Goal: Find specific page/section: Find specific page/section

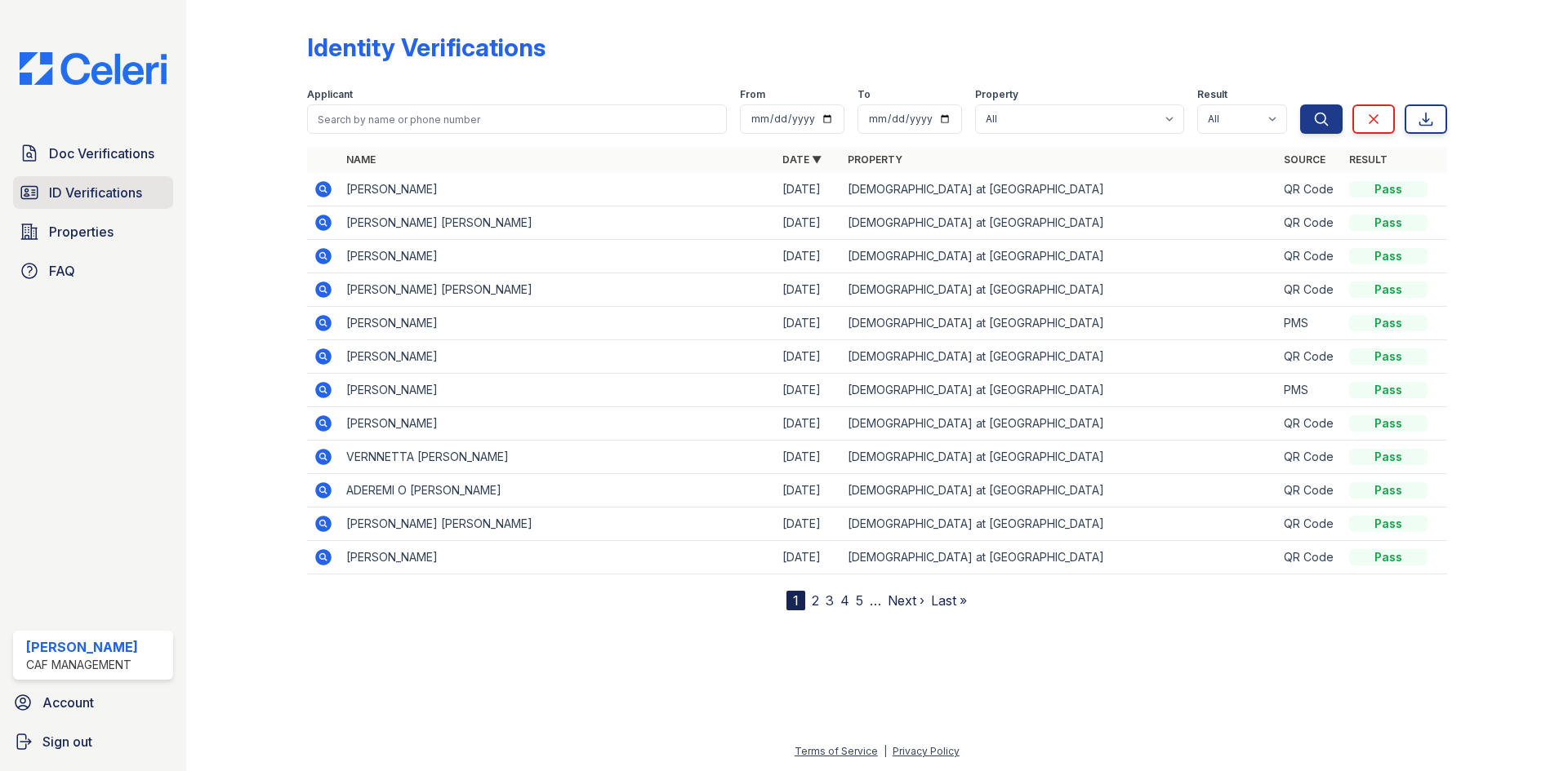
click at [72, 196] on span "ID Verifications" at bounding box center [95, 193] width 93 height 19
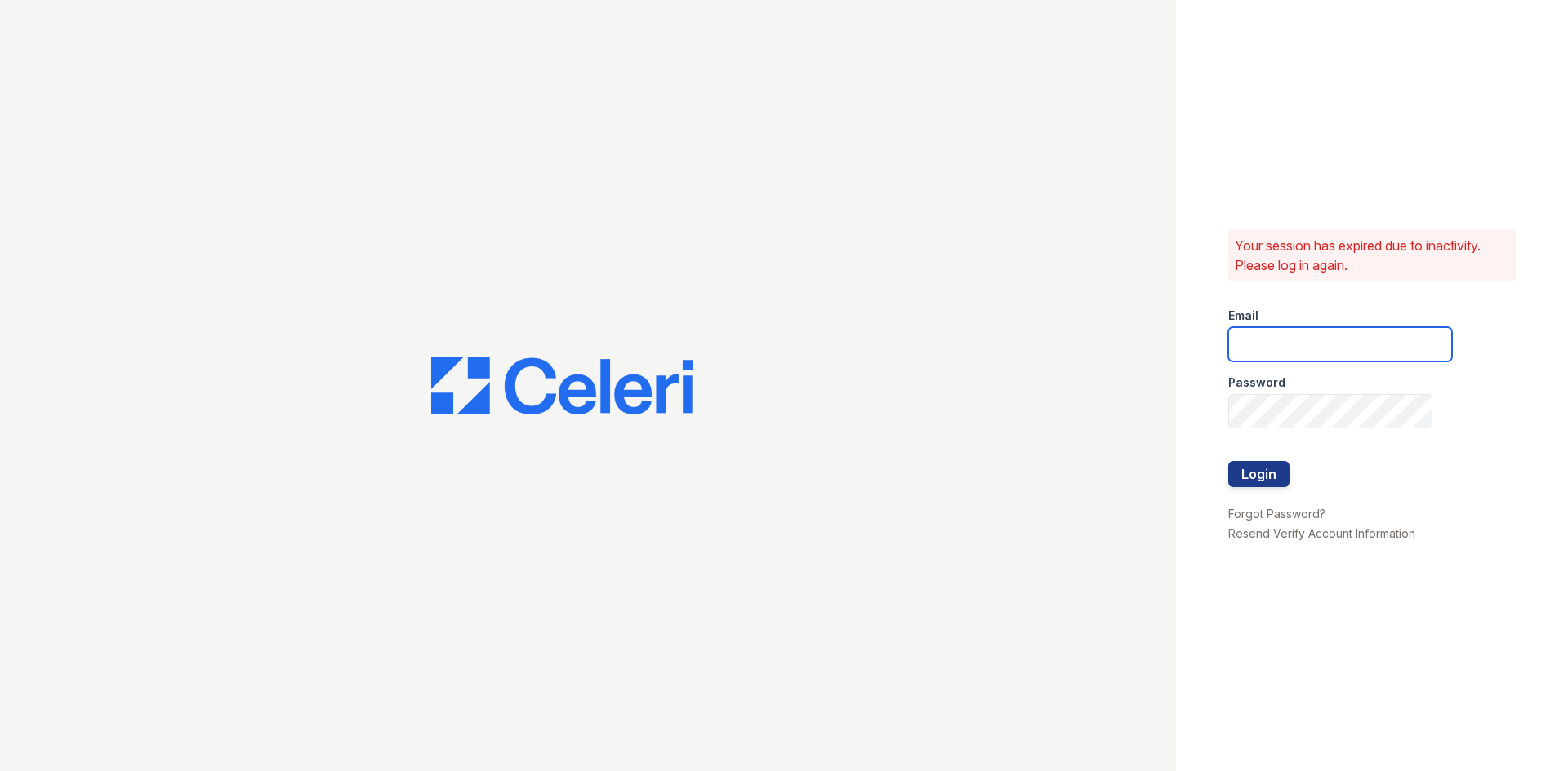
type input "[EMAIL_ADDRESS][DOMAIN_NAME]"
click at [1245, 465] on button "Login" at bounding box center [1259, 474] width 61 height 26
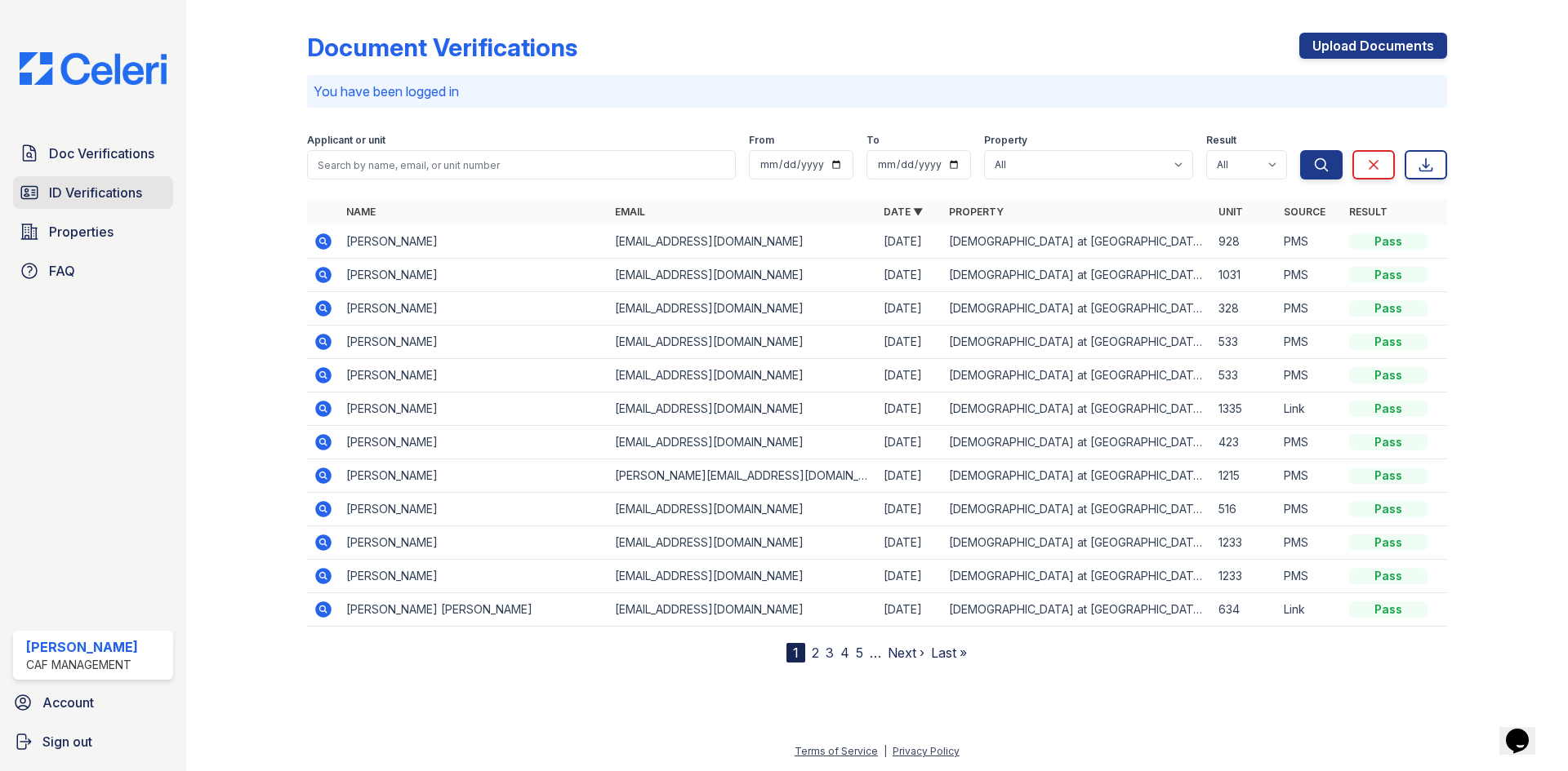
click at [82, 193] on span "ID Verifications" at bounding box center [95, 193] width 93 height 19
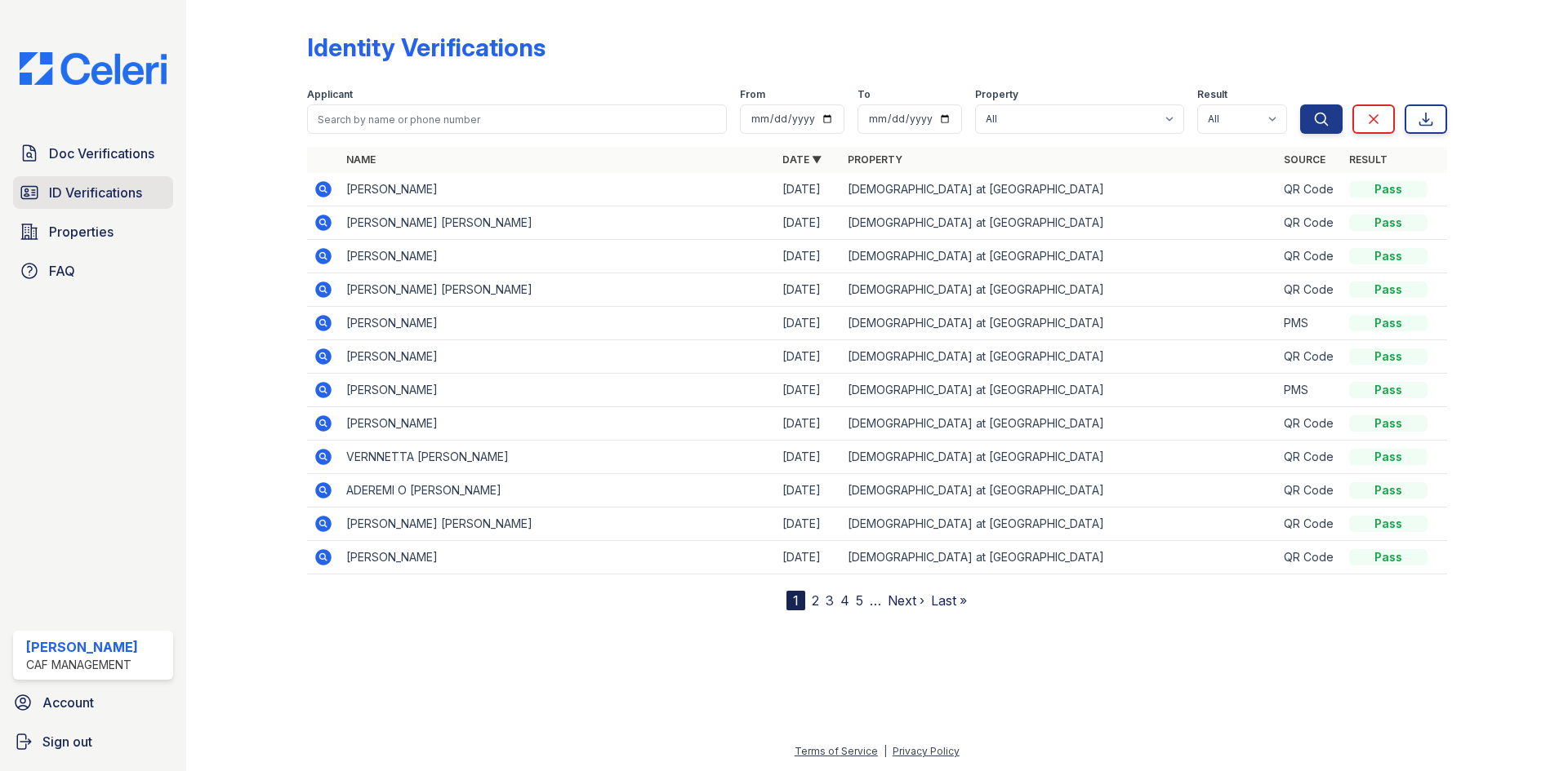
click at [119, 193] on span "ID Verifications" at bounding box center [95, 193] width 93 height 19
click at [86, 198] on span "ID Verifications" at bounding box center [95, 193] width 93 height 19
click at [88, 187] on span "ID Verifications" at bounding box center [95, 193] width 93 height 19
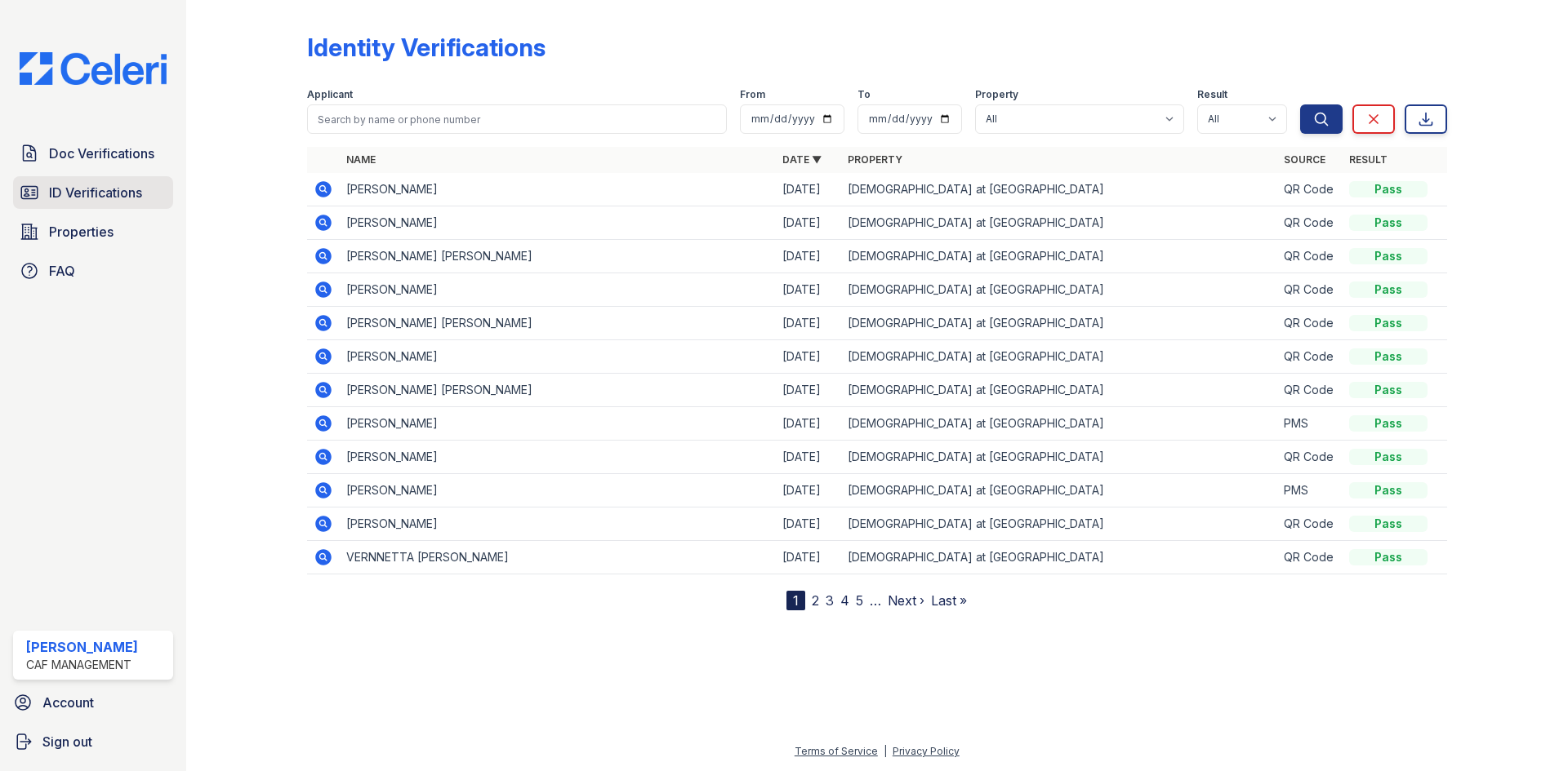
click at [84, 194] on span "ID Verifications" at bounding box center [95, 193] width 93 height 19
click at [53, 200] on span "ID Verifications" at bounding box center [95, 193] width 93 height 19
click at [106, 198] on span "ID Verifications" at bounding box center [95, 193] width 93 height 19
click at [78, 195] on span "ID Verifications" at bounding box center [95, 193] width 93 height 19
click at [77, 191] on span "ID Verifications" at bounding box center [95, 193] width 93 height 19
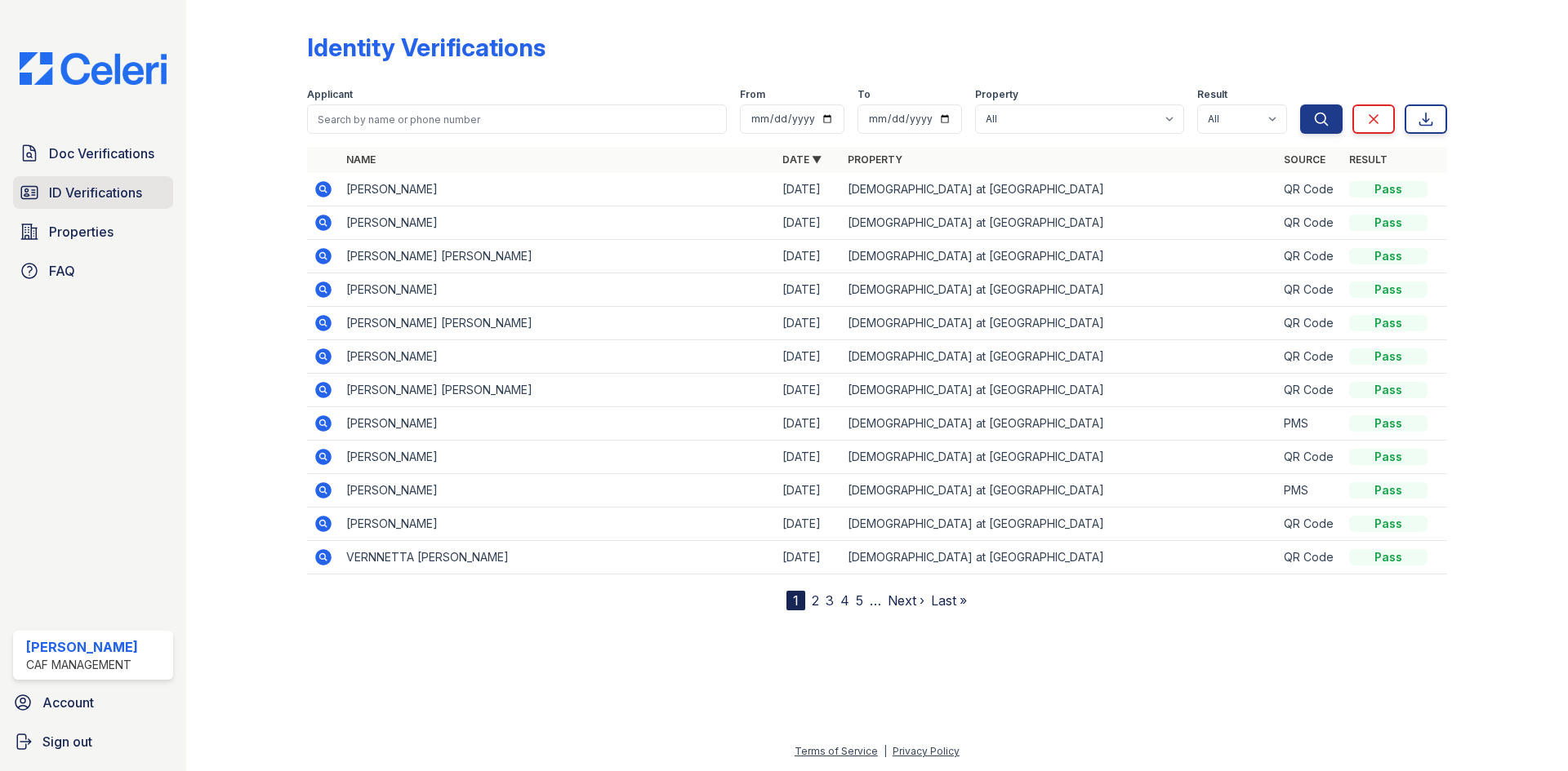
click at [96, 187] on span "ID Verifications" at bounding box center [95, 193] width 93 height 19
